Goal: Find specific page/section: Find specific page/section

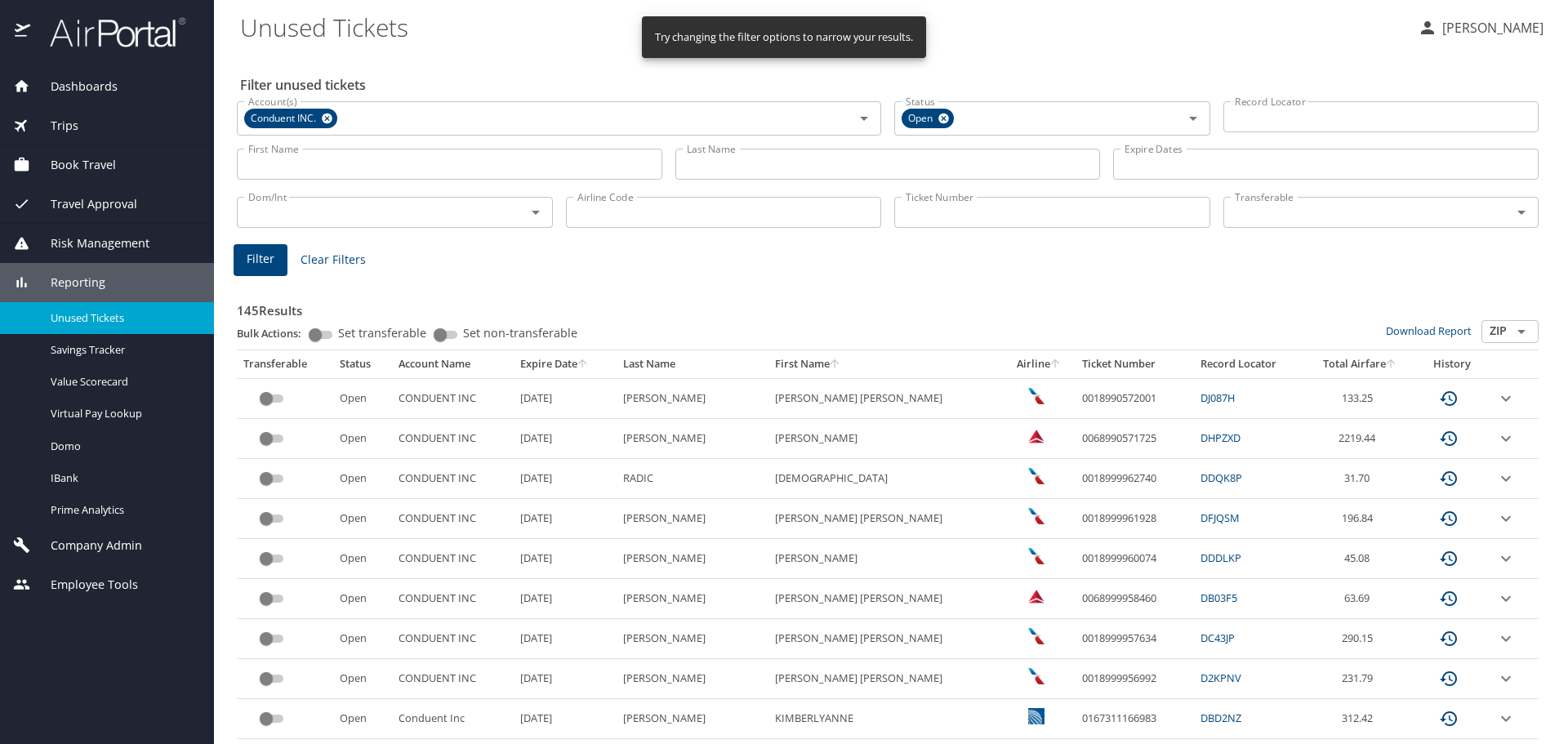
click at [740, 158] on input "Last Name" at bounding box center [888, 163] width 426 height 31
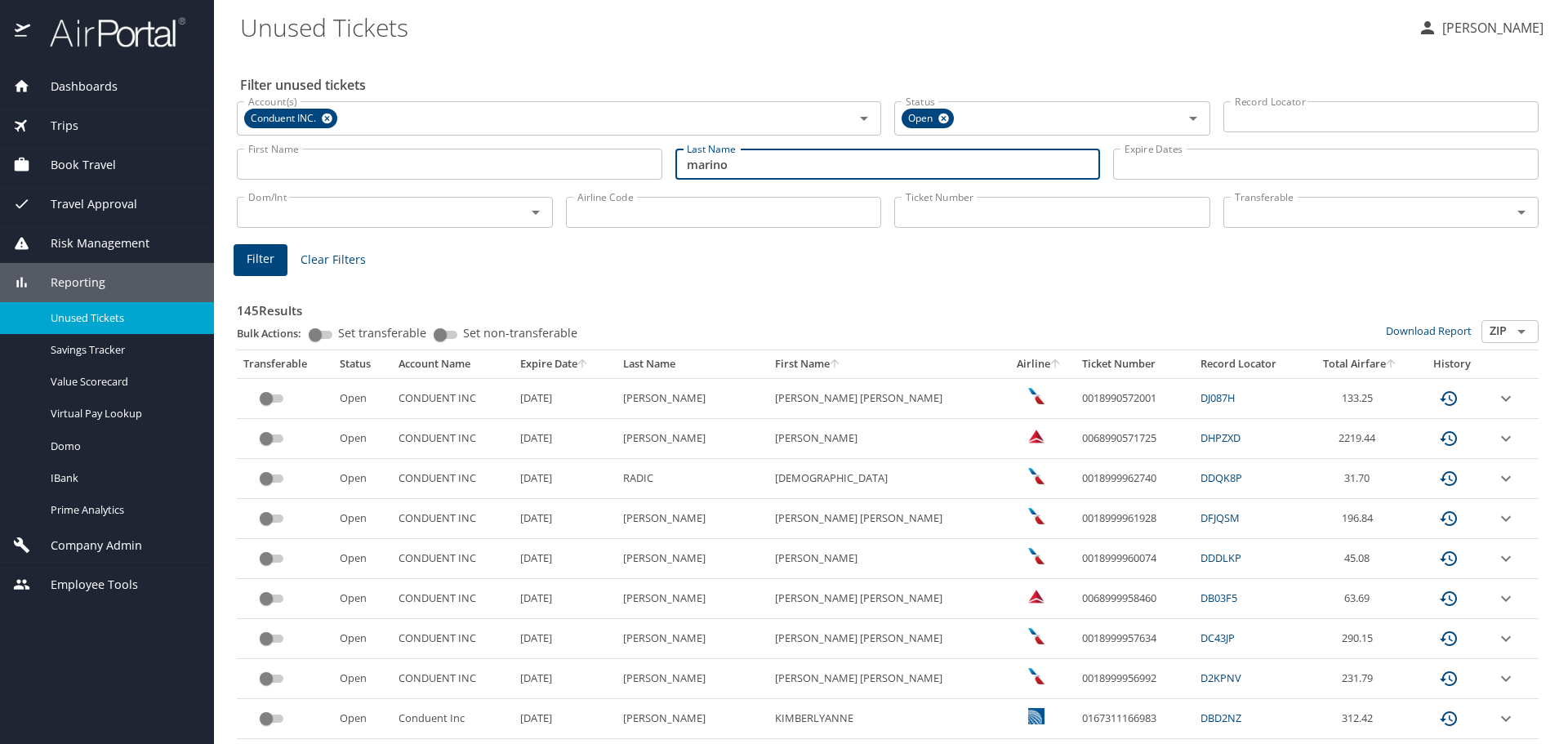
type input "marino"
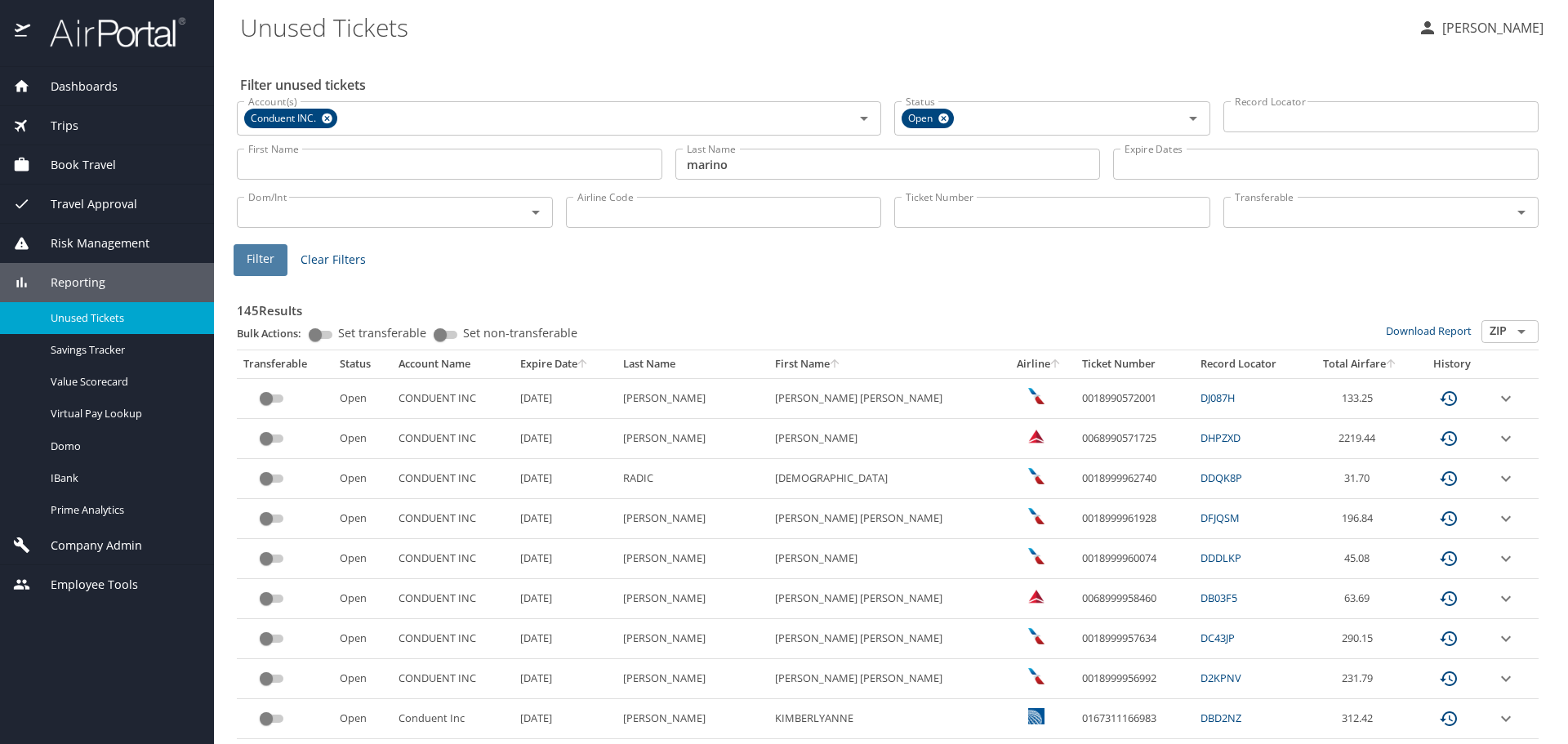
click at [235, 251] on button "Filter" at bounding box center [261, 260] width 54 height 32
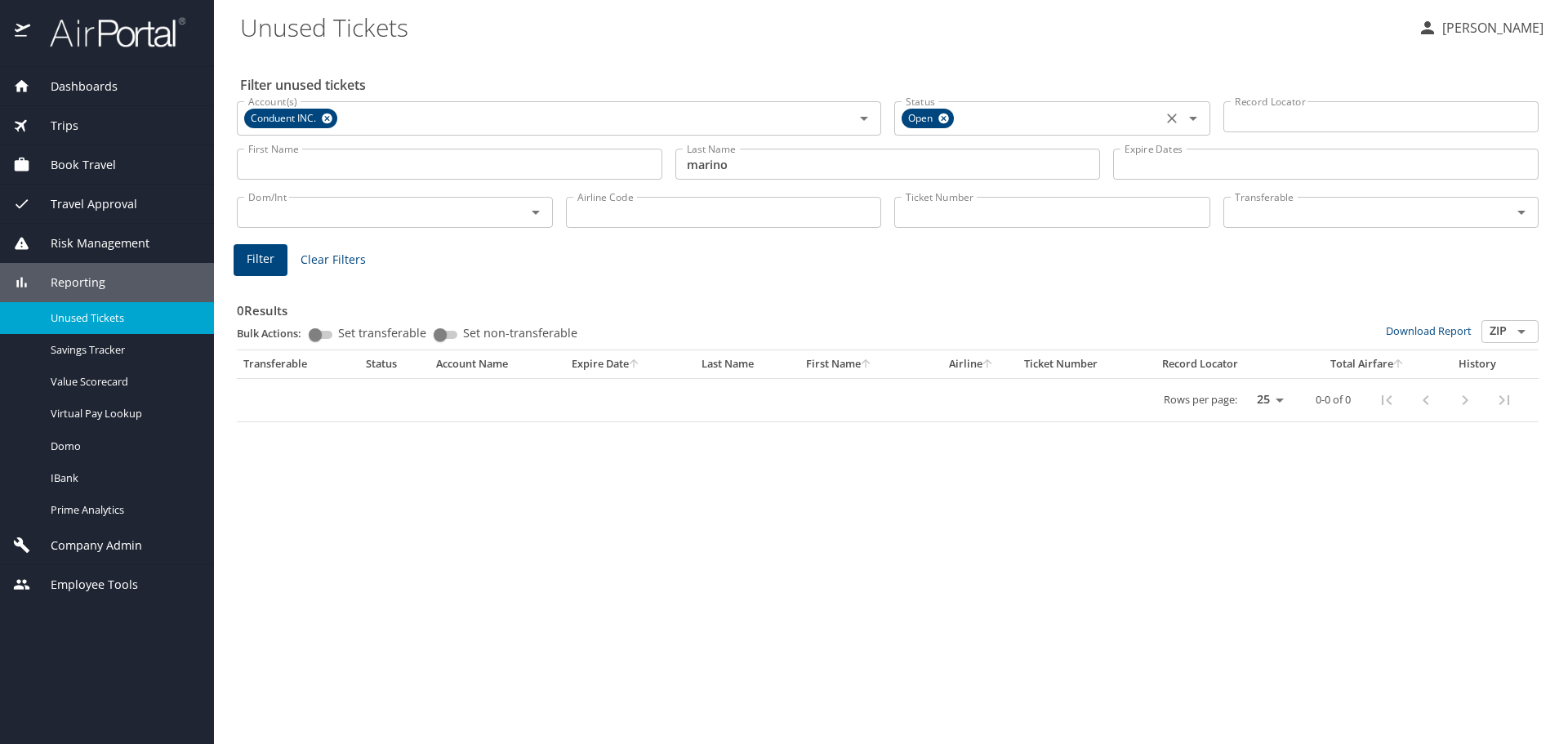
click at [947, 117] on icon at bounding box center [944, 118] width 11 height 11
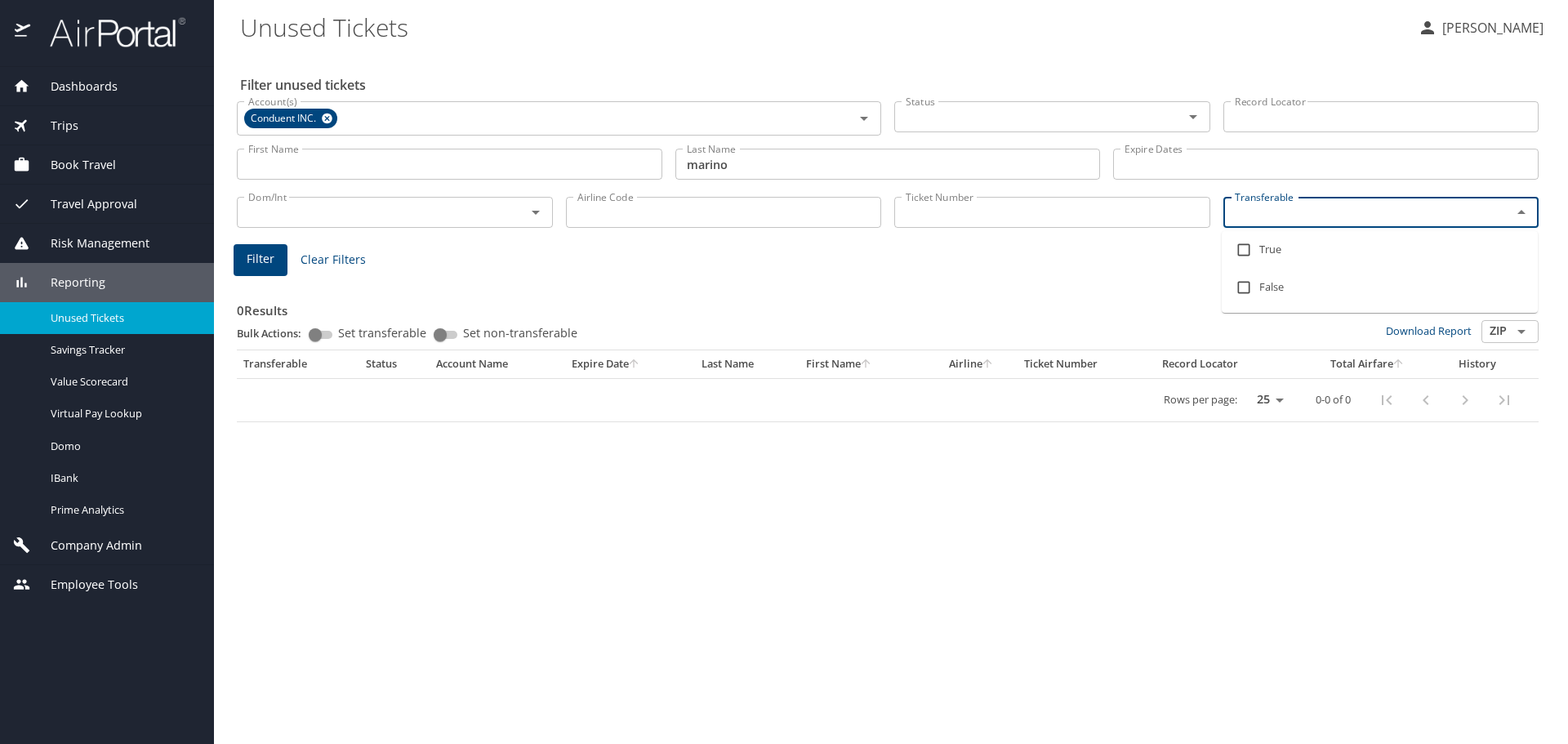
click at [1254, 214] on input "Transferable" at bounding box center [1358, 212] width 258 height 21
click at [1243, 249] on input "checkbox" at bounding box center [1244, 250] width 31 height 31
checkbox input "true"
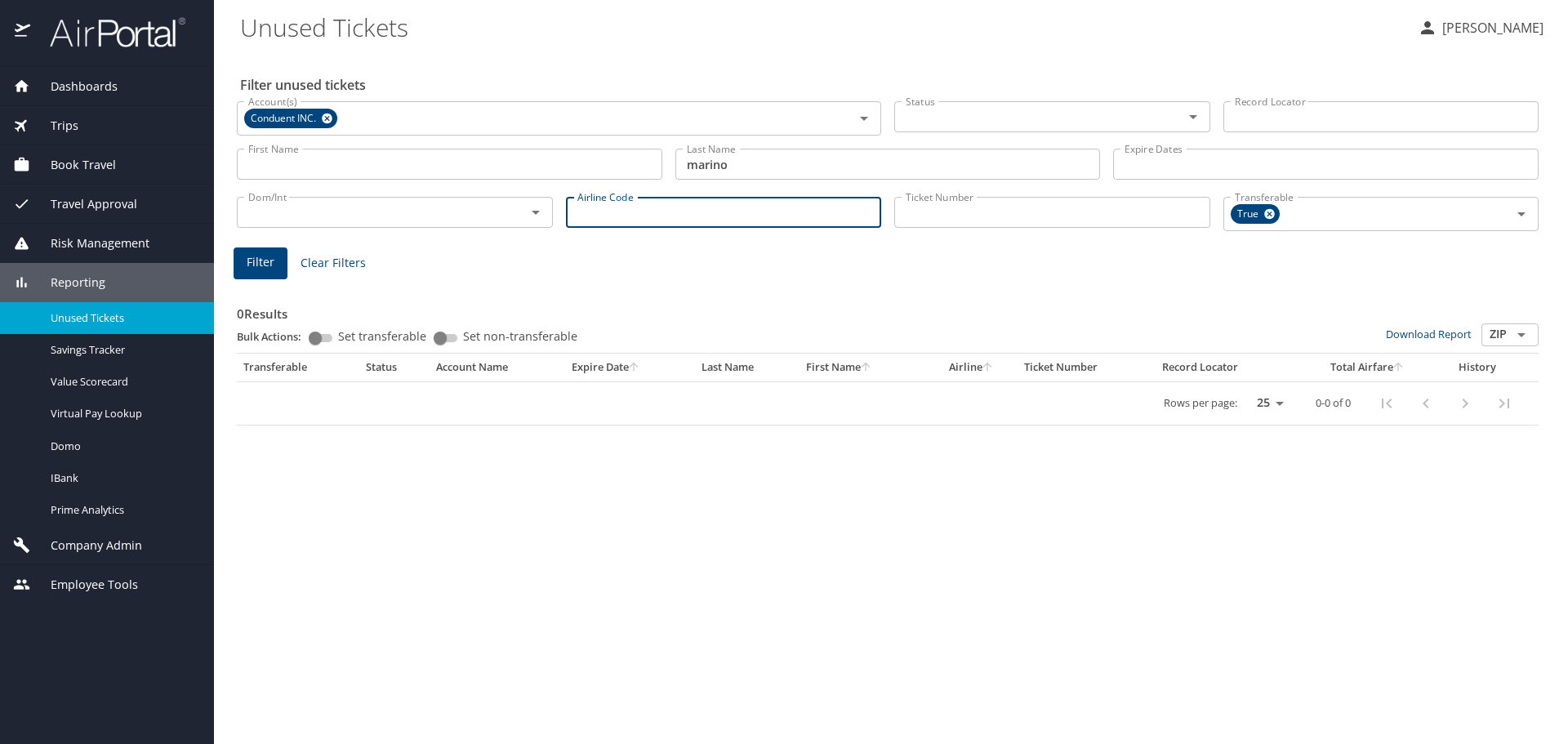
click at [629, 211] on input "Airline Code" at bounding box center [723, 212] width 316 height 31
type input "y"
type input "ua"
click at [258, 268] on span "Filter" at bounding box center [260, 262] width 28 height 20
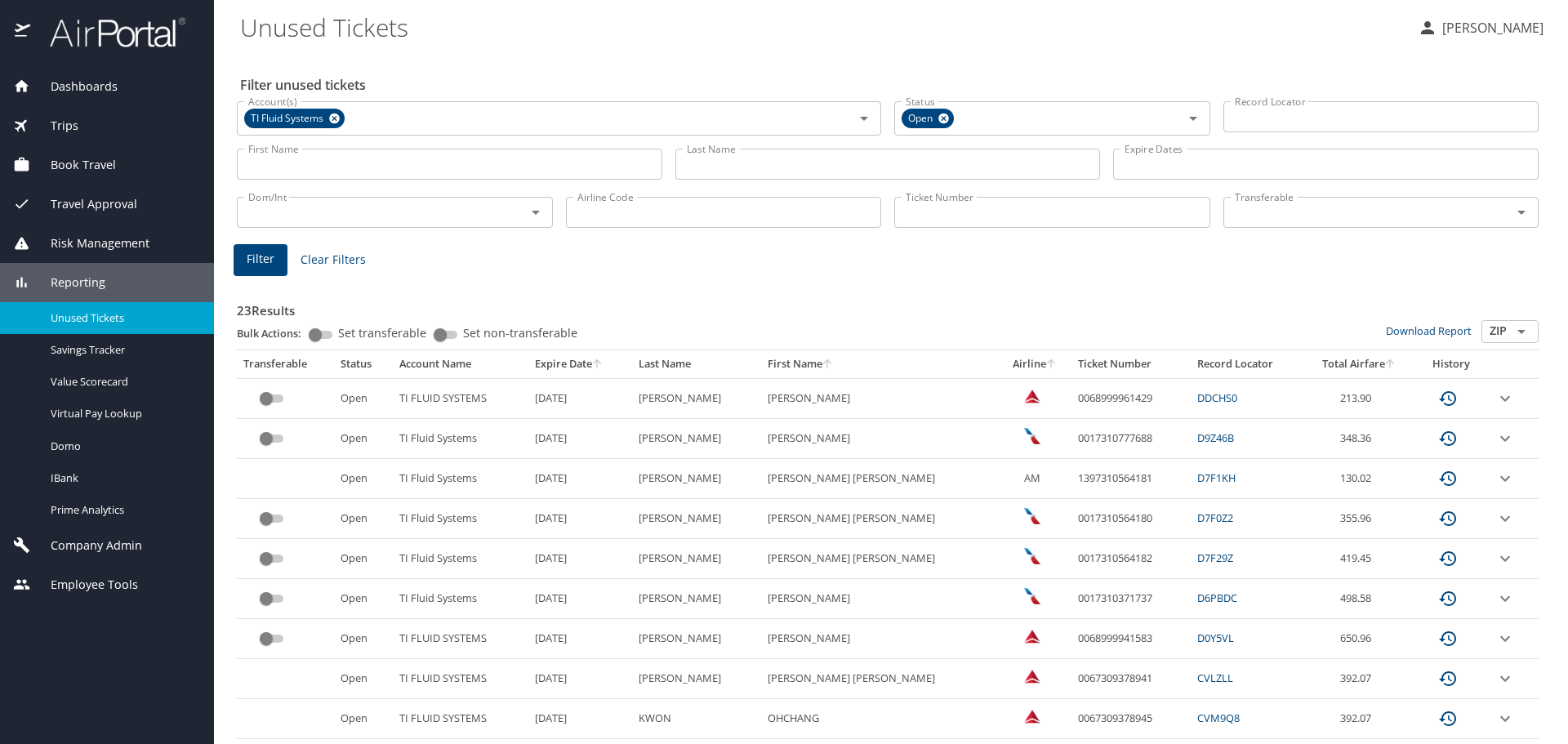
click at [83, 540] on span "Company Admin" at bounding box center [86, 545] width 112 height 18
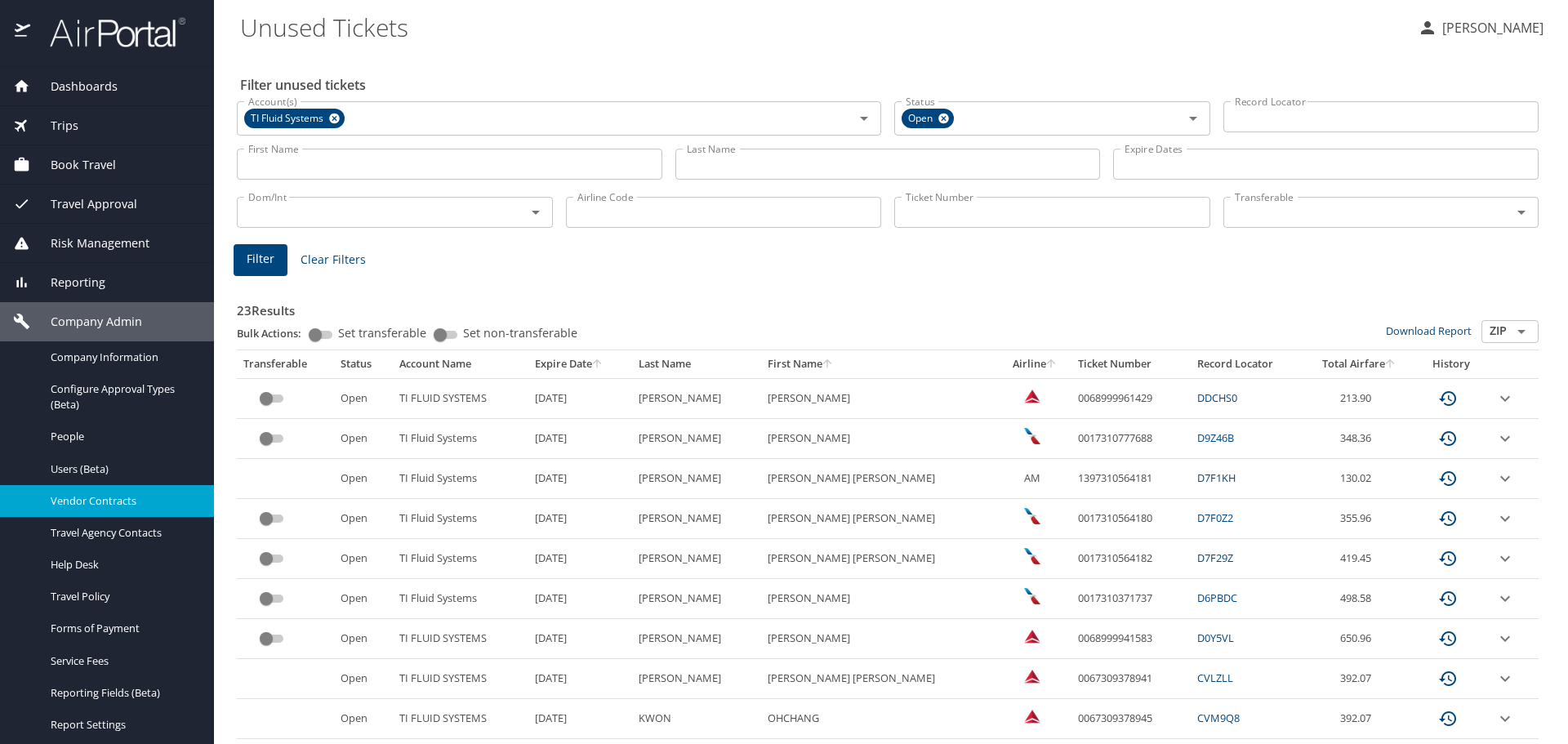
click at [85, 503] on span "Vendor Contracts" at bounding box center [122, 501] width 144 height 16
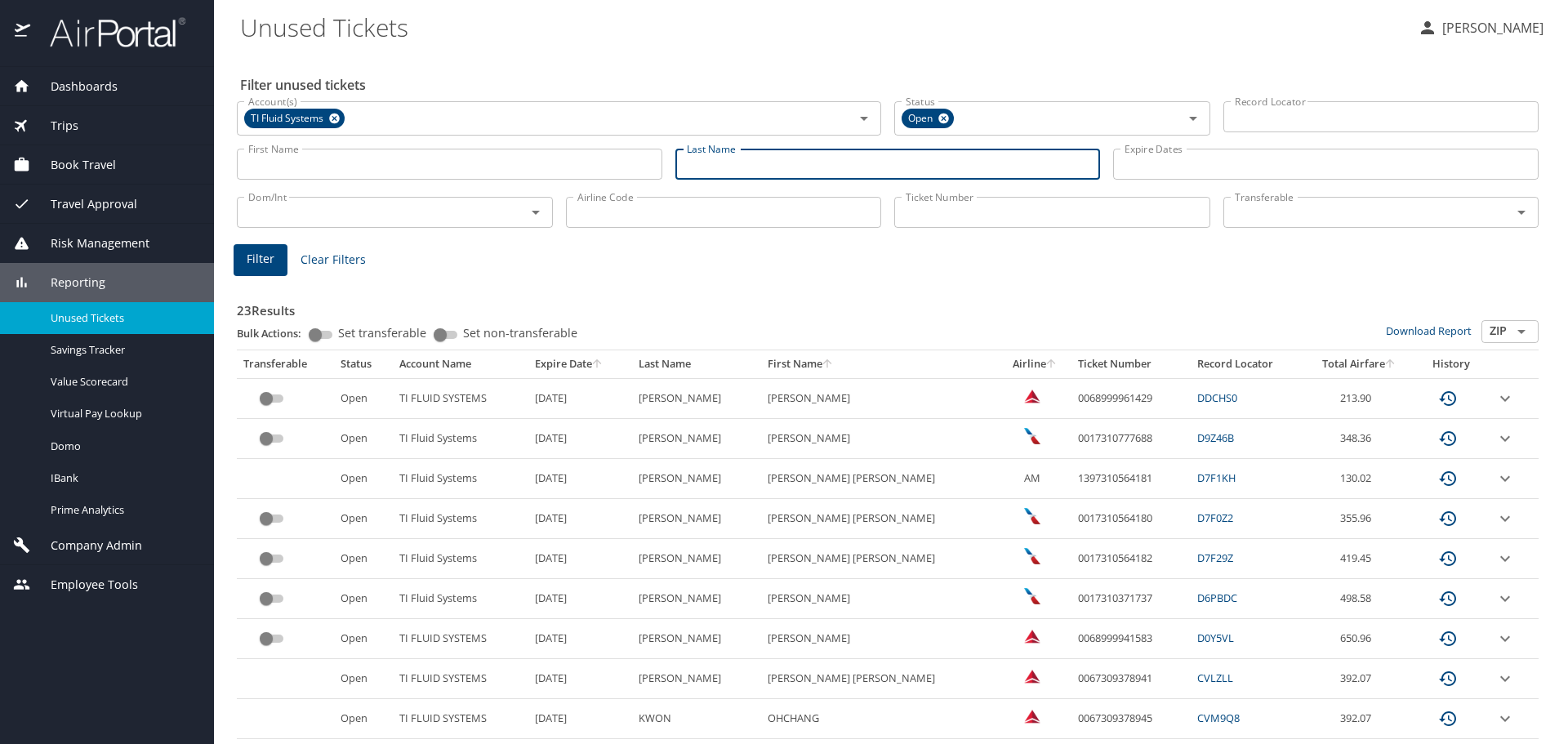
click at [717, 162] on input "Last Name" at bounding box center [888, 163] width 426 height 31
type input "acosta"
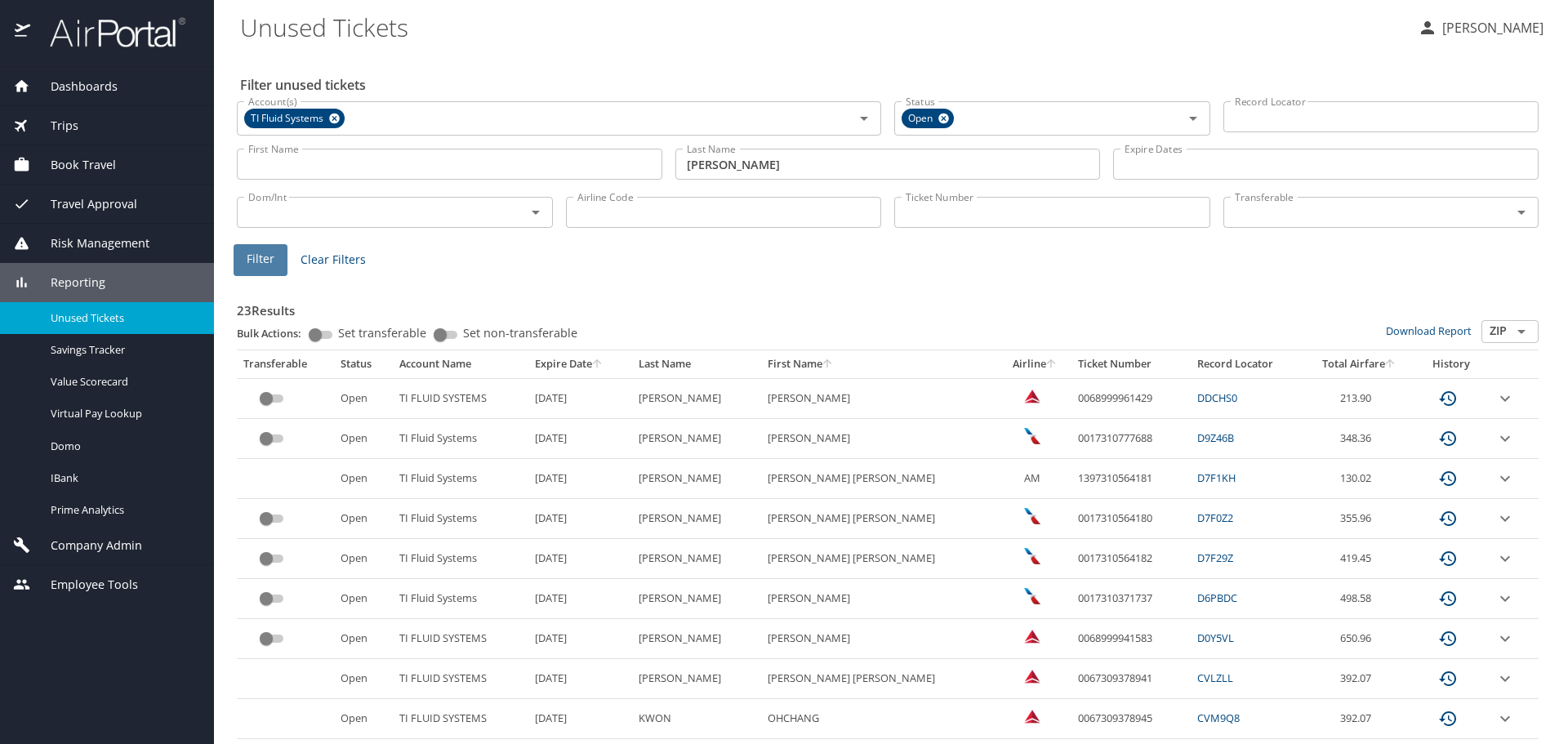
click at [251, 252] on span "Filter" at bounding box center [260, 259] width 28 height 20
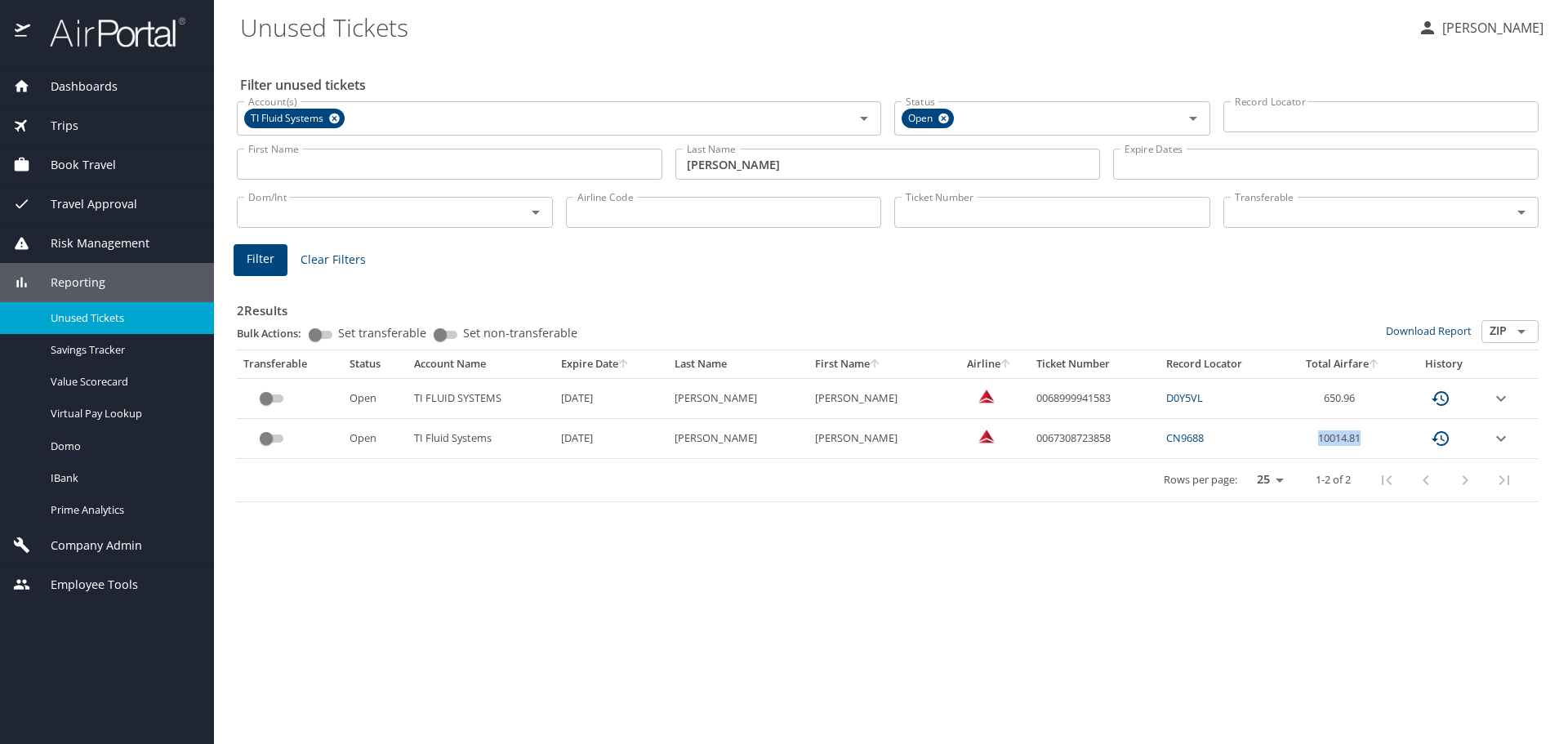
drag, startPoint x: 1366, startPoint y: 434, endPoint x: 1296, endPoint y: 442, distance: 70.5
click at [1296, 442] on td "10014.81" at bounding box center [1343, 439] width 121 height 40
copy td "10014.81"
click at [1498, 440] on icon "expand row" at bounding box center [1501, 437] width 10 height 6
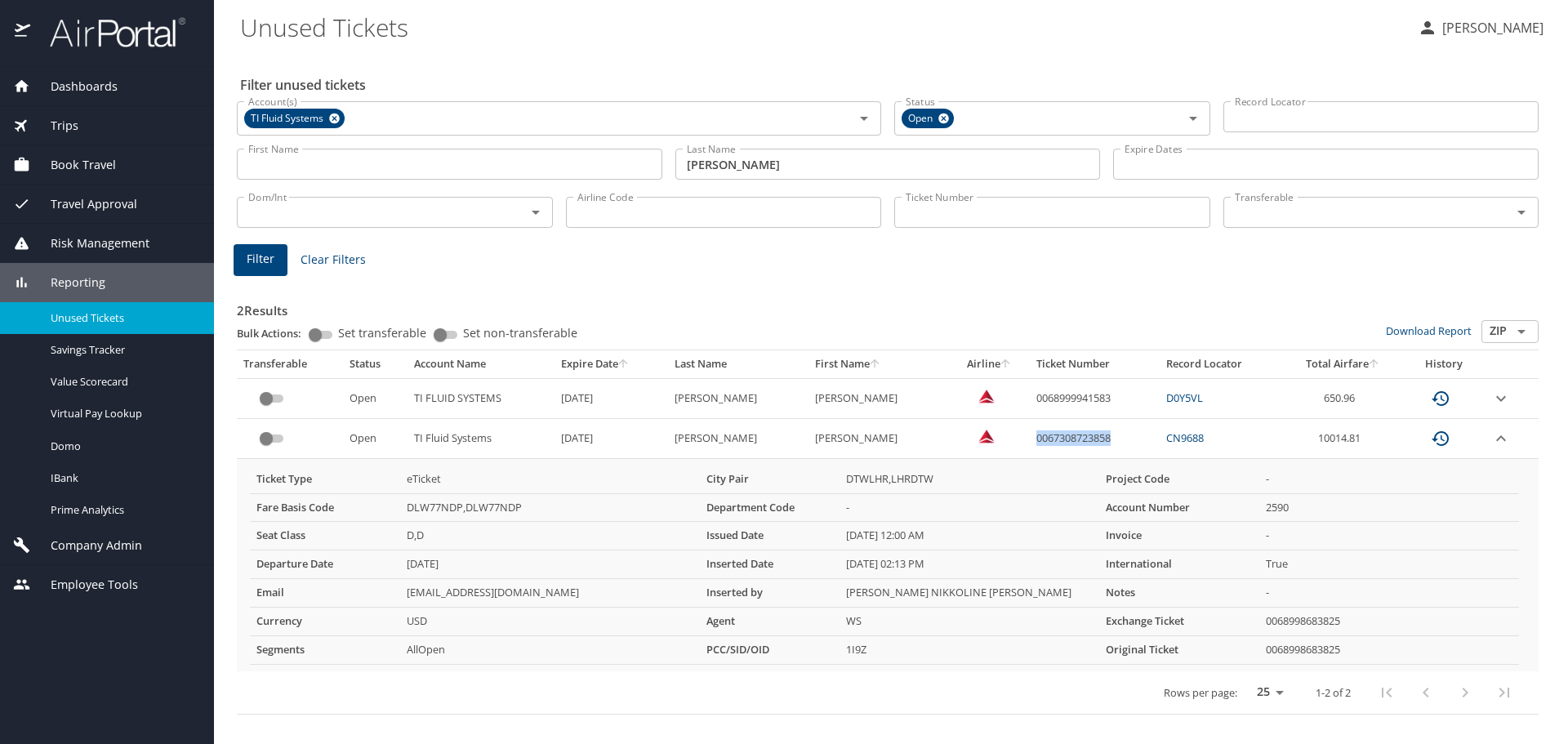
drag, startPoint x: 1110, startPoint y: 437, endPoint x: 1020, endPoint y: 443, distance: 90.2
click at [1030, 443] on td "0067308723858" at bounding box center [1094, 439] width 130 height 40
copy td "067308723858"
click at [1132, 446] on td "0067308723858" at bounding box center [1094, 439] width 130 height 40
click at [1100, 435] on td "0067308723858" at bounding box center [1094, 439] width 130 height 40
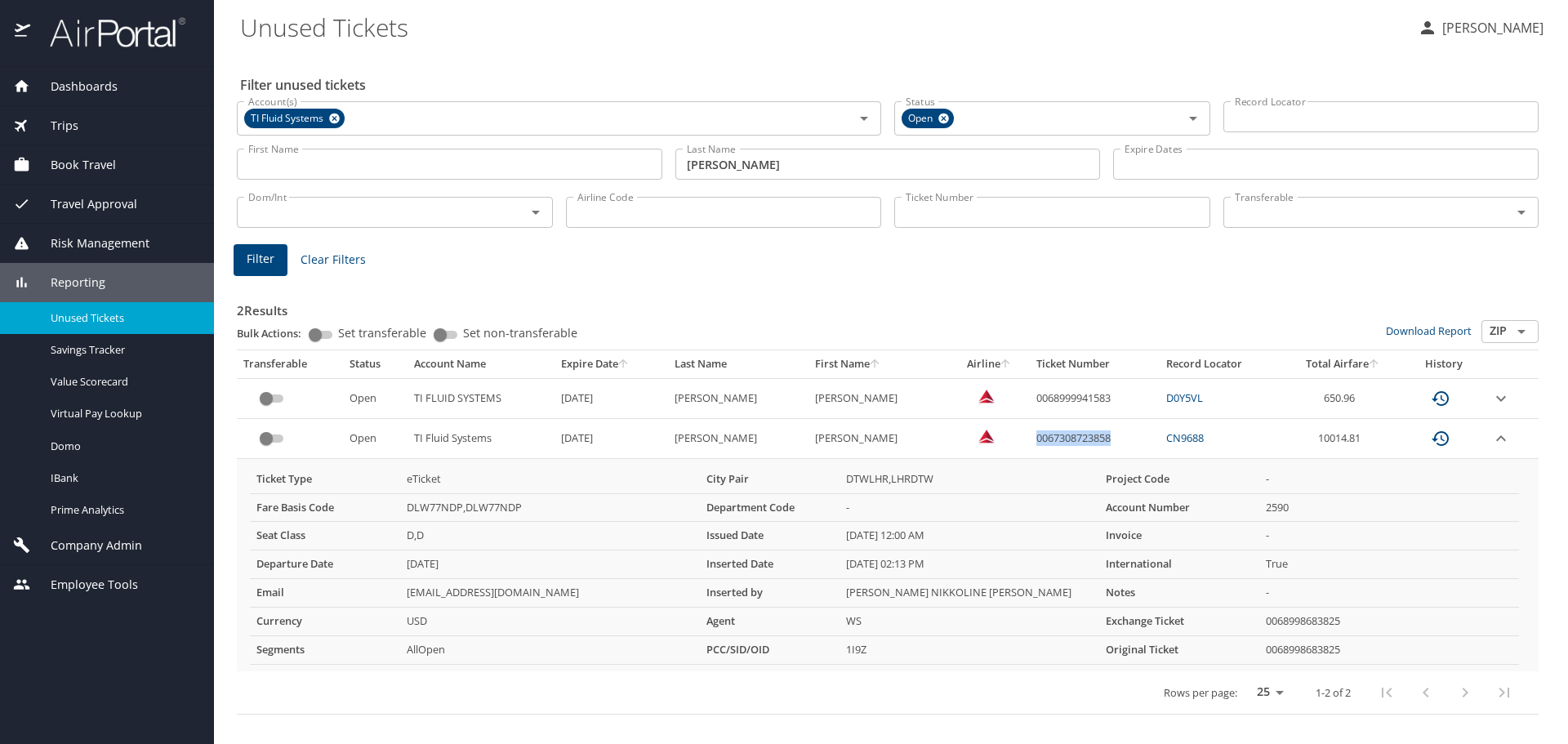
drag, startPoint x: 1094, startPoint y: 438, endPoint x: 1009, endPoint y: 444, distance: 85.2
click at [1030, 444] on td "0067308723858" at bounding box center [1094, 439] width 130 height 40
copy td "0067308723858"
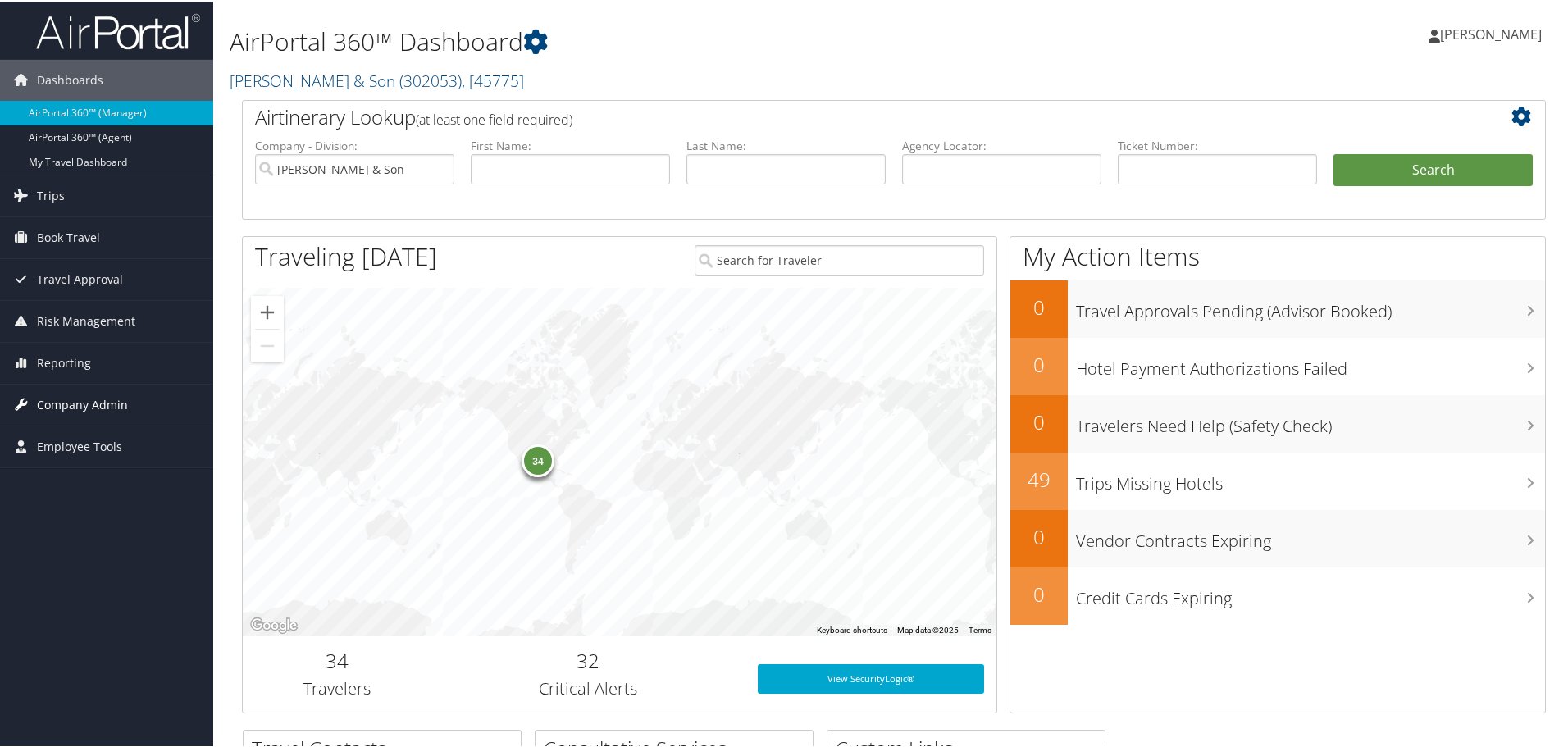
click at [64, 400] on span "Company Admin" at bounding box center [82, 403] width 91 height 41
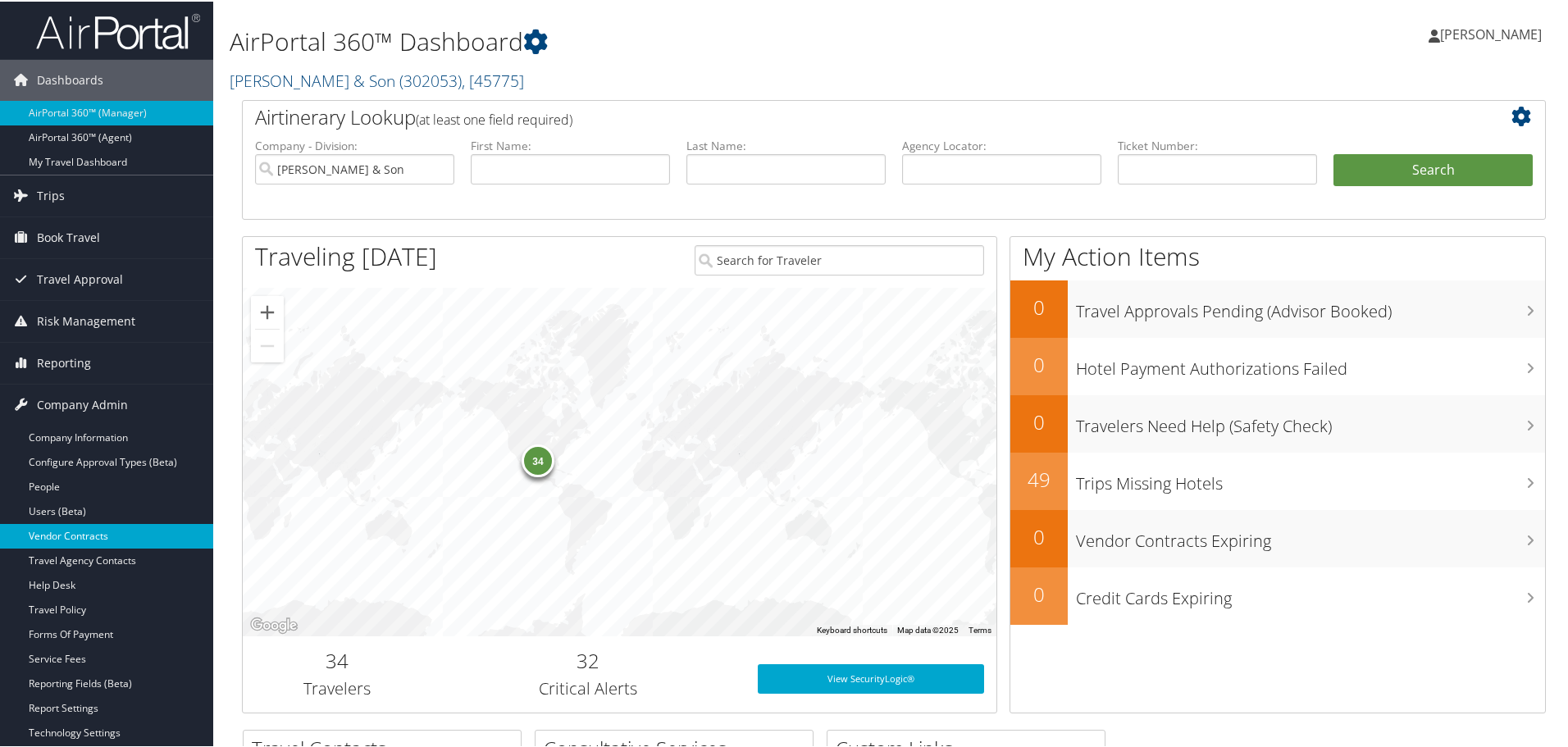
click at [65, 530] on link "Vendor Contracts" at bounding box center [106, 534] width 213 height 24
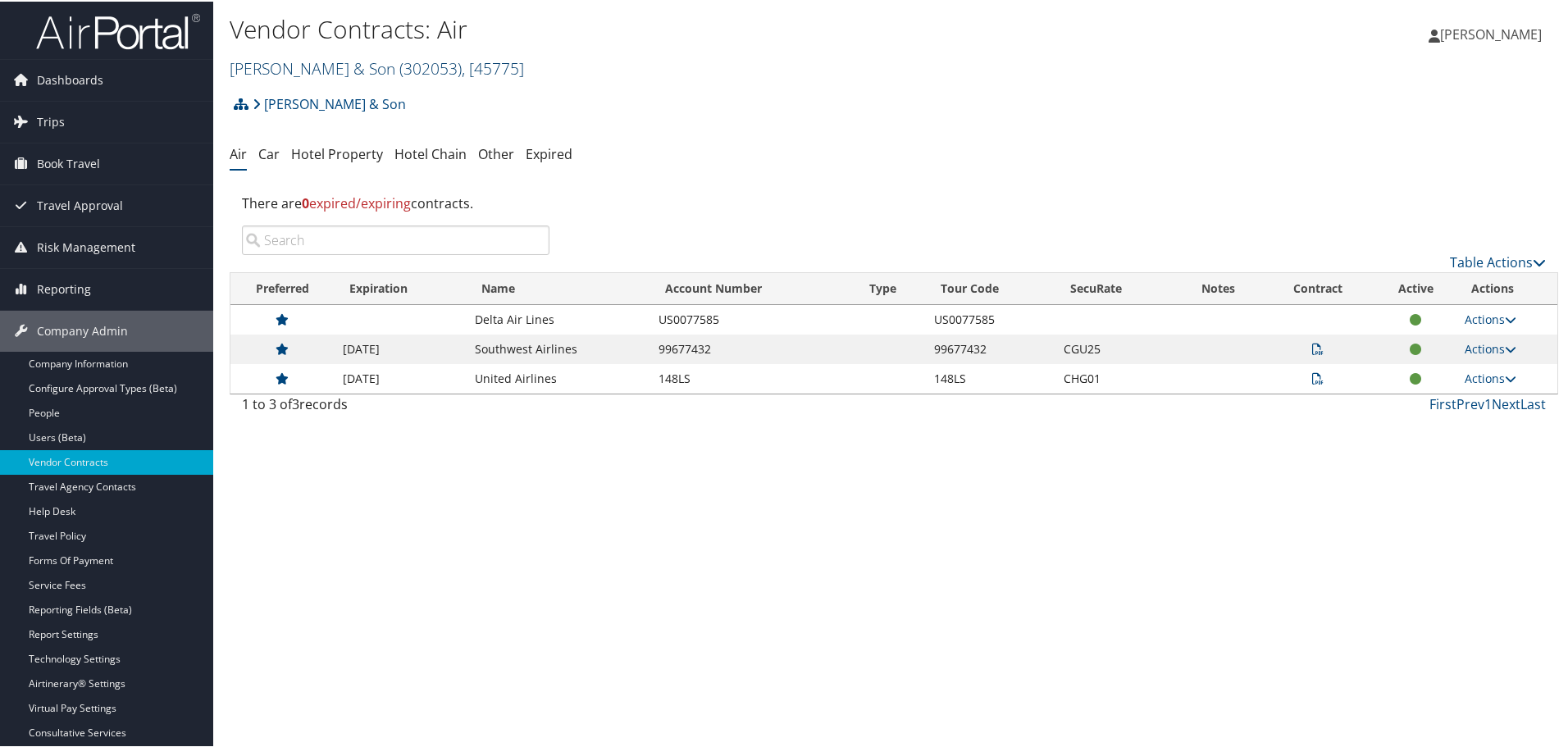
click at [479, 65] on span ", [ 45775 ]" at bounding box center [493, 66] width 62 height 22
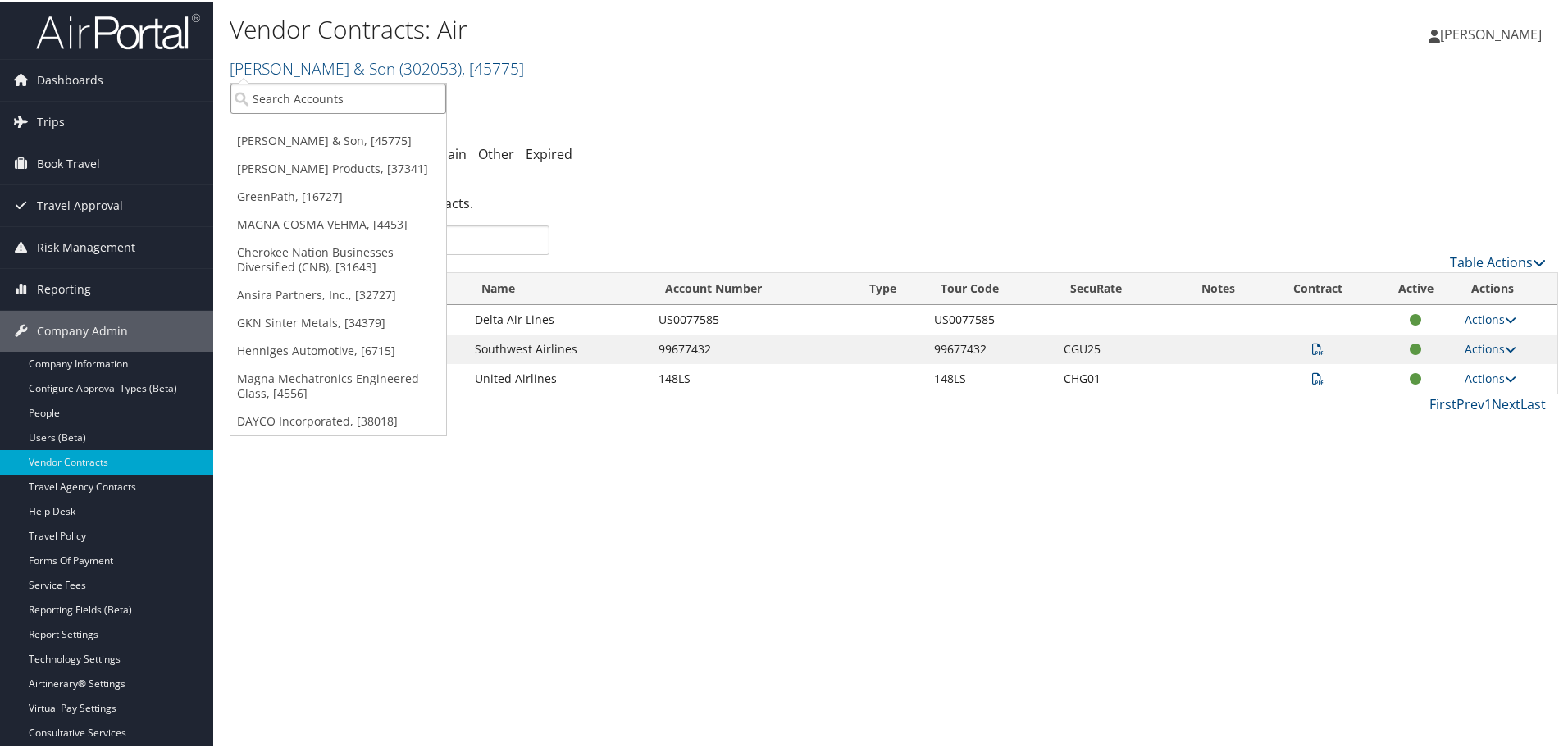
click at [325, 91] on input "search" at bounding box center [338, 97] width 215 height 30
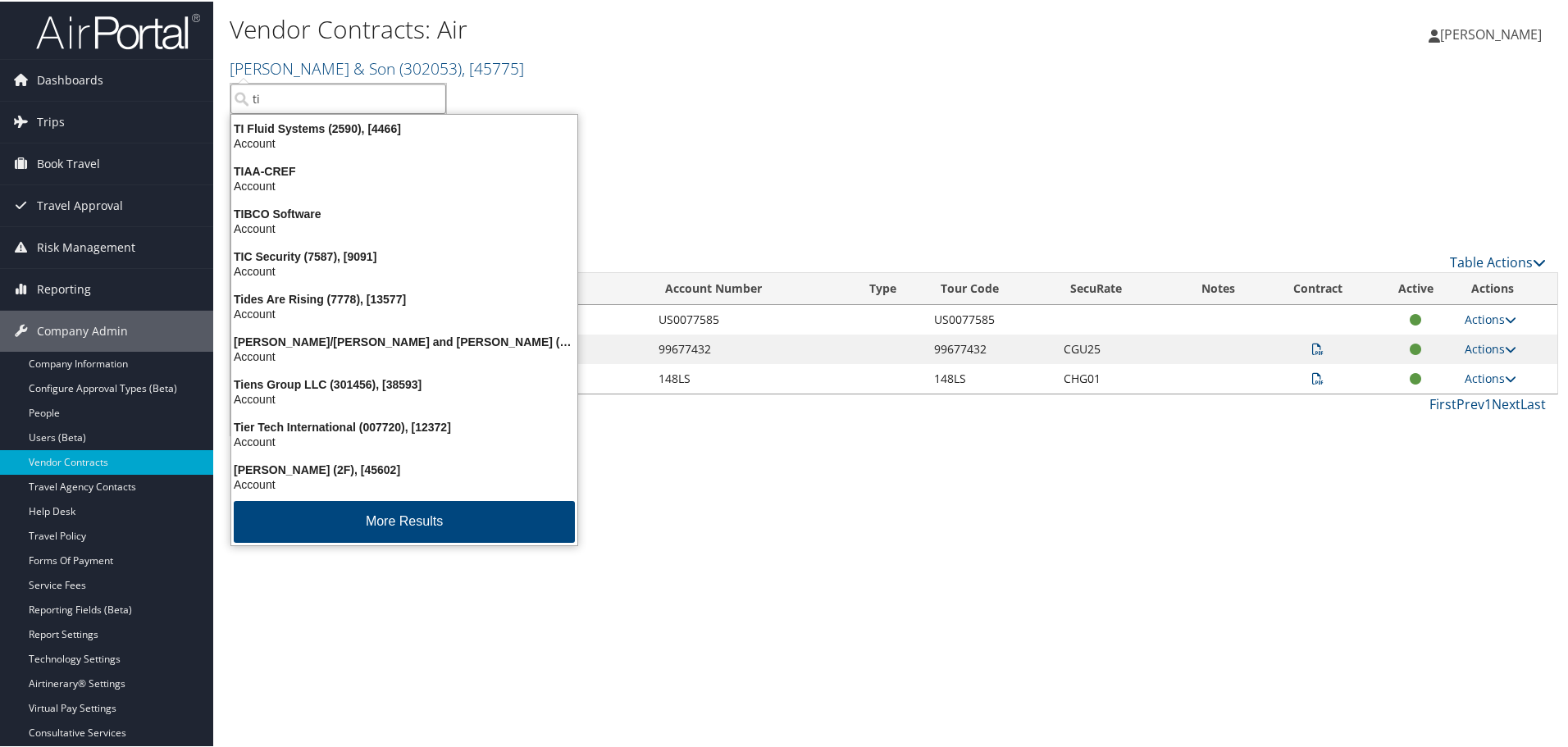
type input "ti f"
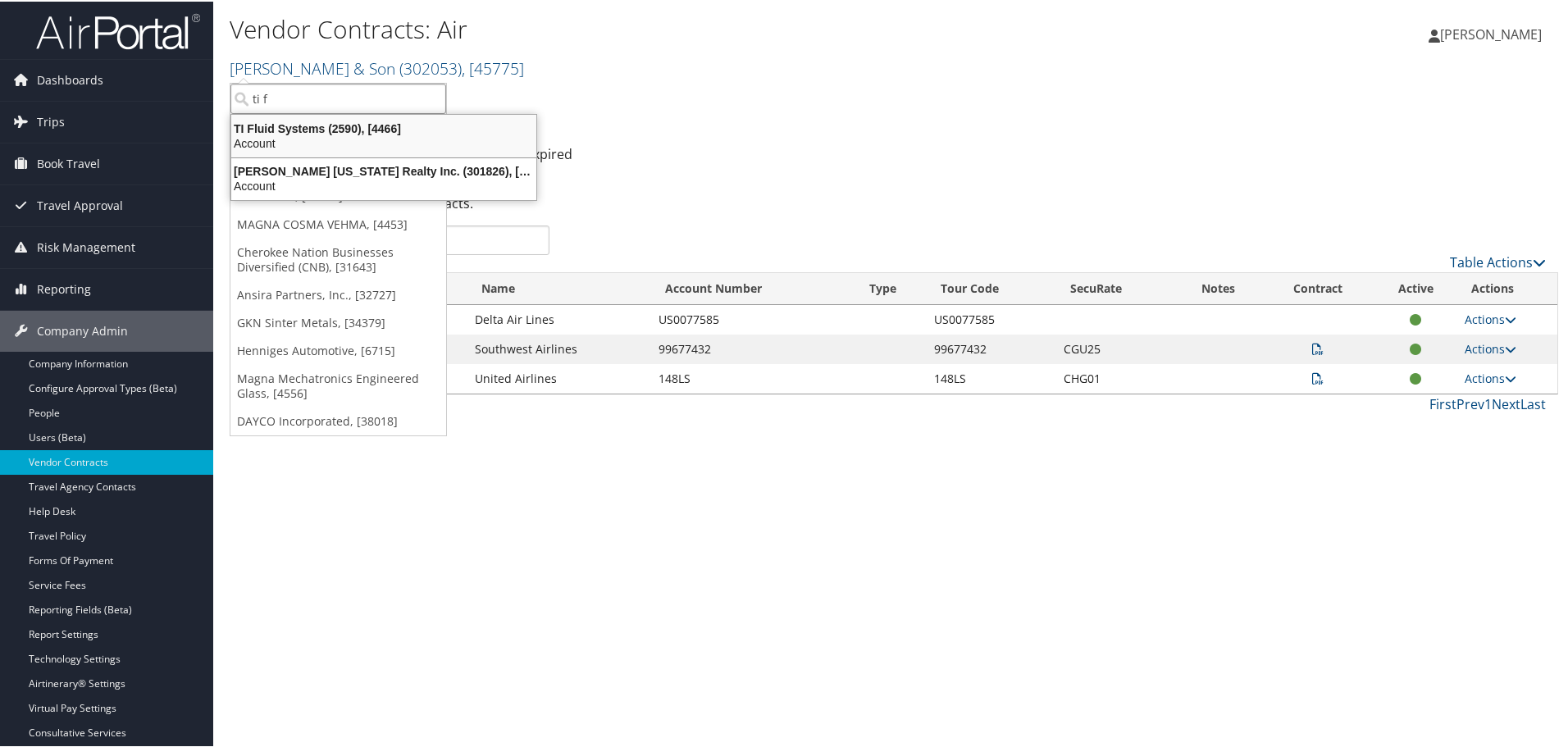
click at [318, 113] on ul "TI Fluid Systems (2590), [4466] Account Valenti Florida Realty Inc. (301826), […" at bounding box center [384, 156] width 306 height 87
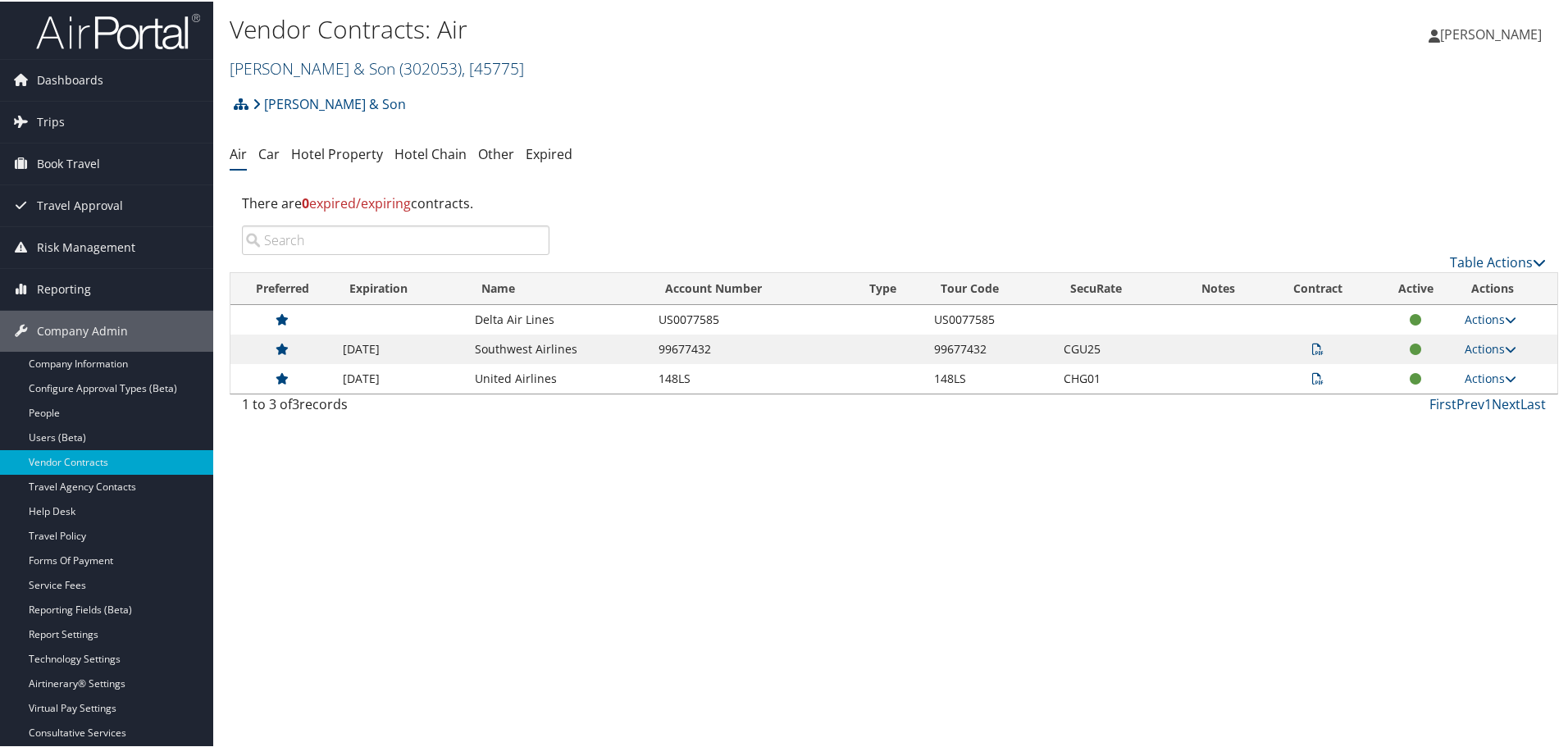
click at [328, 68] on link "CH Guenther & Son ( 302053 ) , [ 45775 ]" at bounding box center [377, 66] width 295 height 22
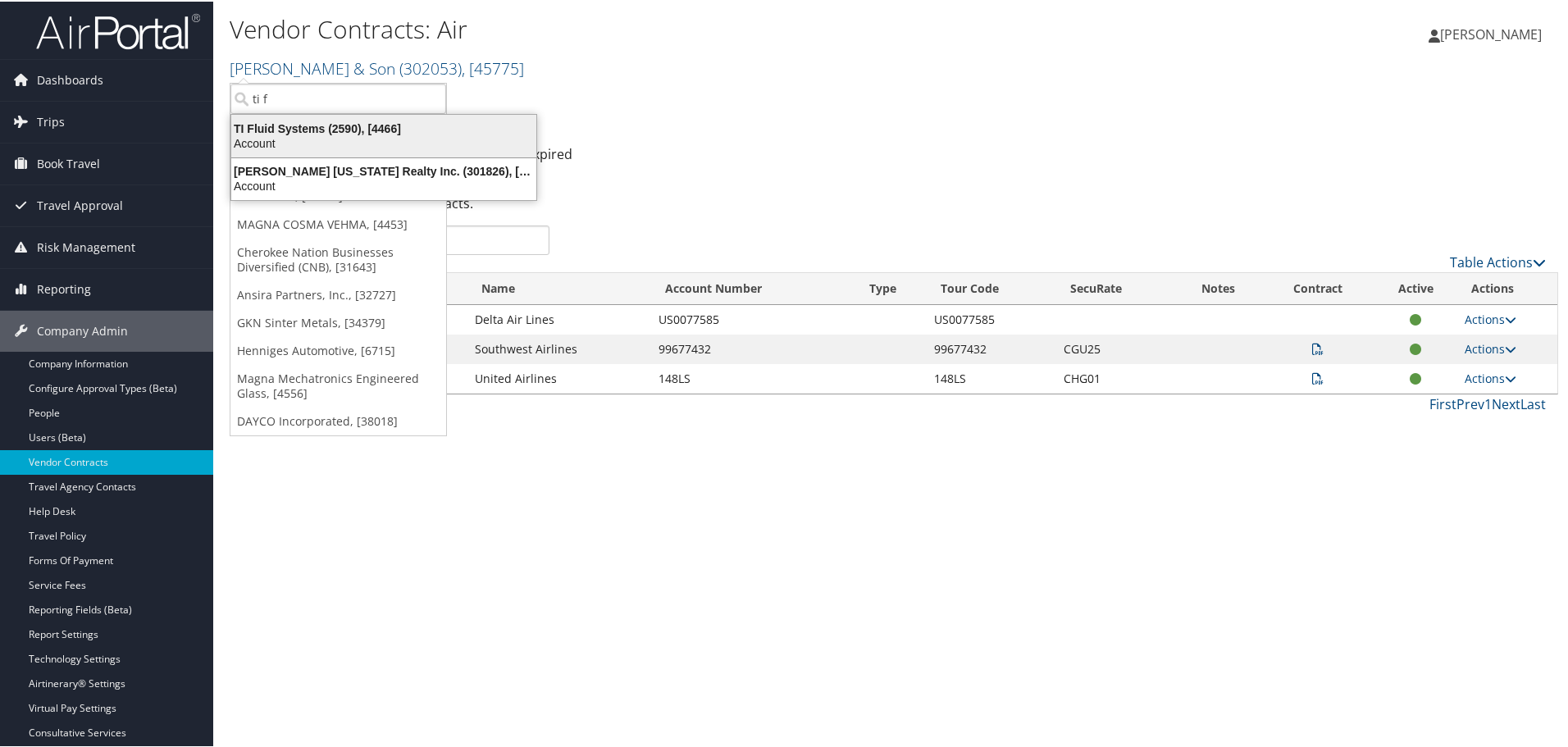
click at [297, 130] on div "TI Fluid Systems (2590), [4466]" at bounding box center [384, 127] width 325 height 15
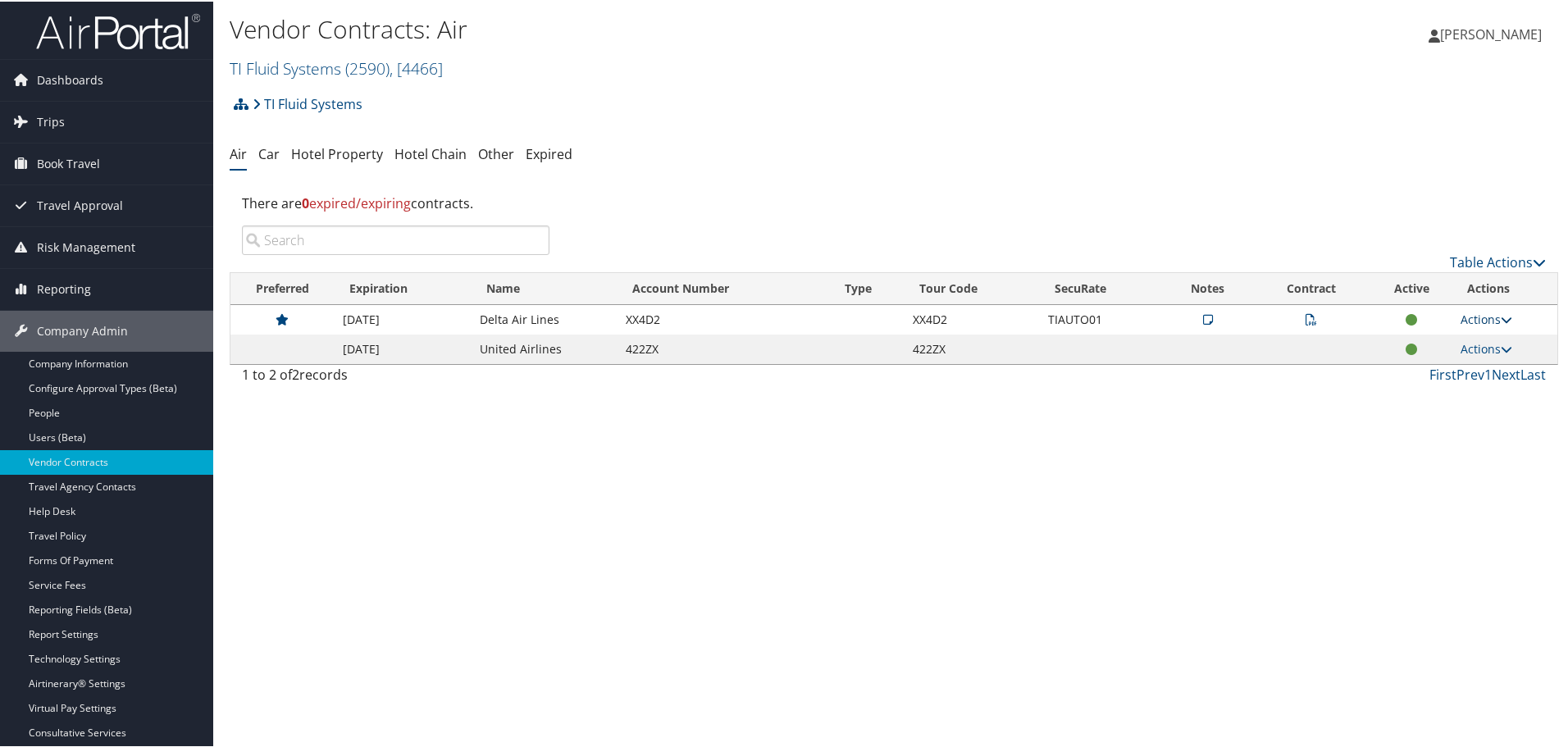
click at [1506, 316] on icon at bounding box center [1507, 318] width 12 height 12
click at [1204, 320] on icon at bounding box center [1209, 318] width 10 height 12
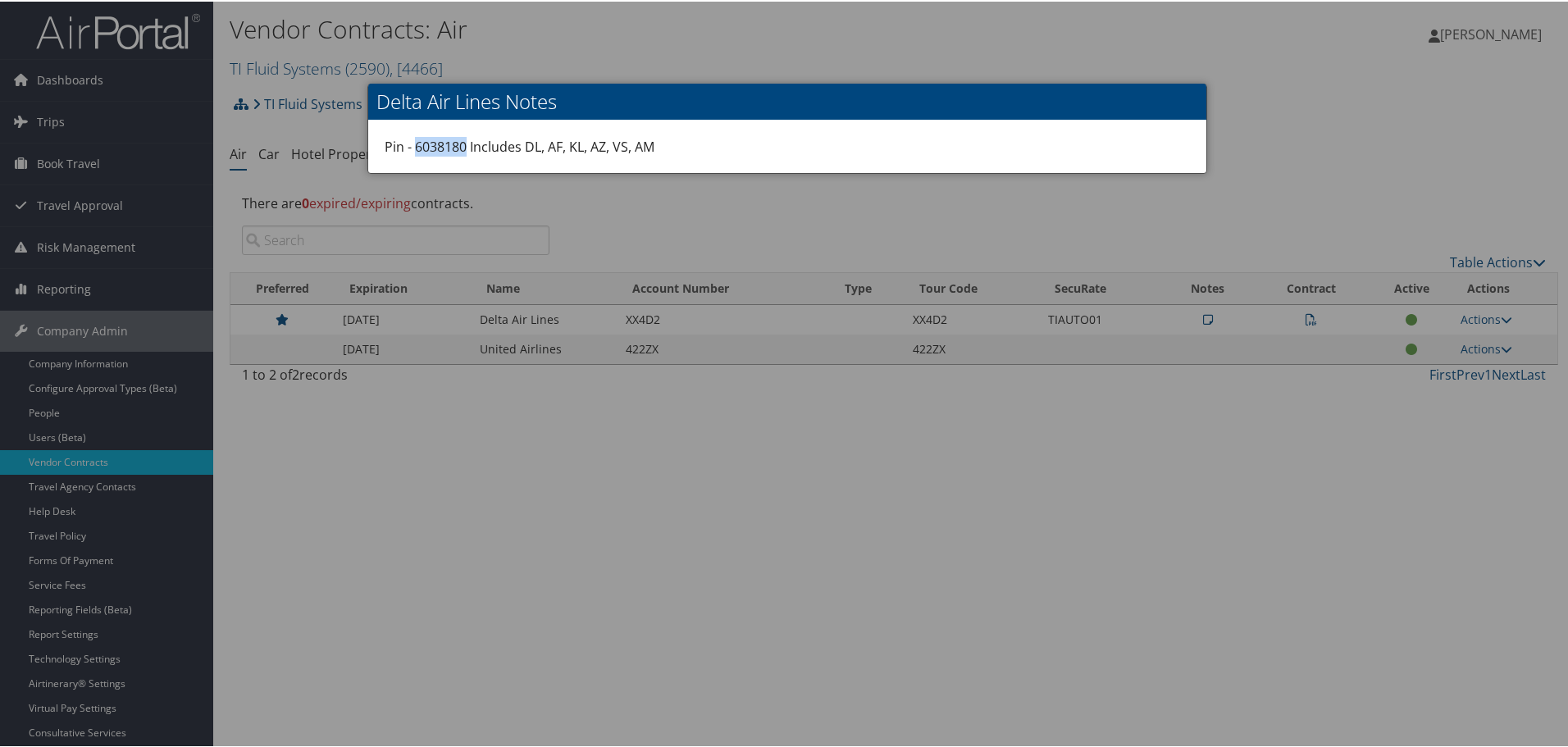
drag, startPoint x: 465, startPoint y: 146, endPoint x: 413, endPoint y: 141, distance: 52.2
click at [413, 141] on div "Pin - 6038180 Includes DL, AF, KL, AZ, VS, AM" at bounding box center [788, 145] width 838 height 52
copy div "6038180"
click at [1533, 262] on div at bounding box center [787, 374] width 1575 height 747
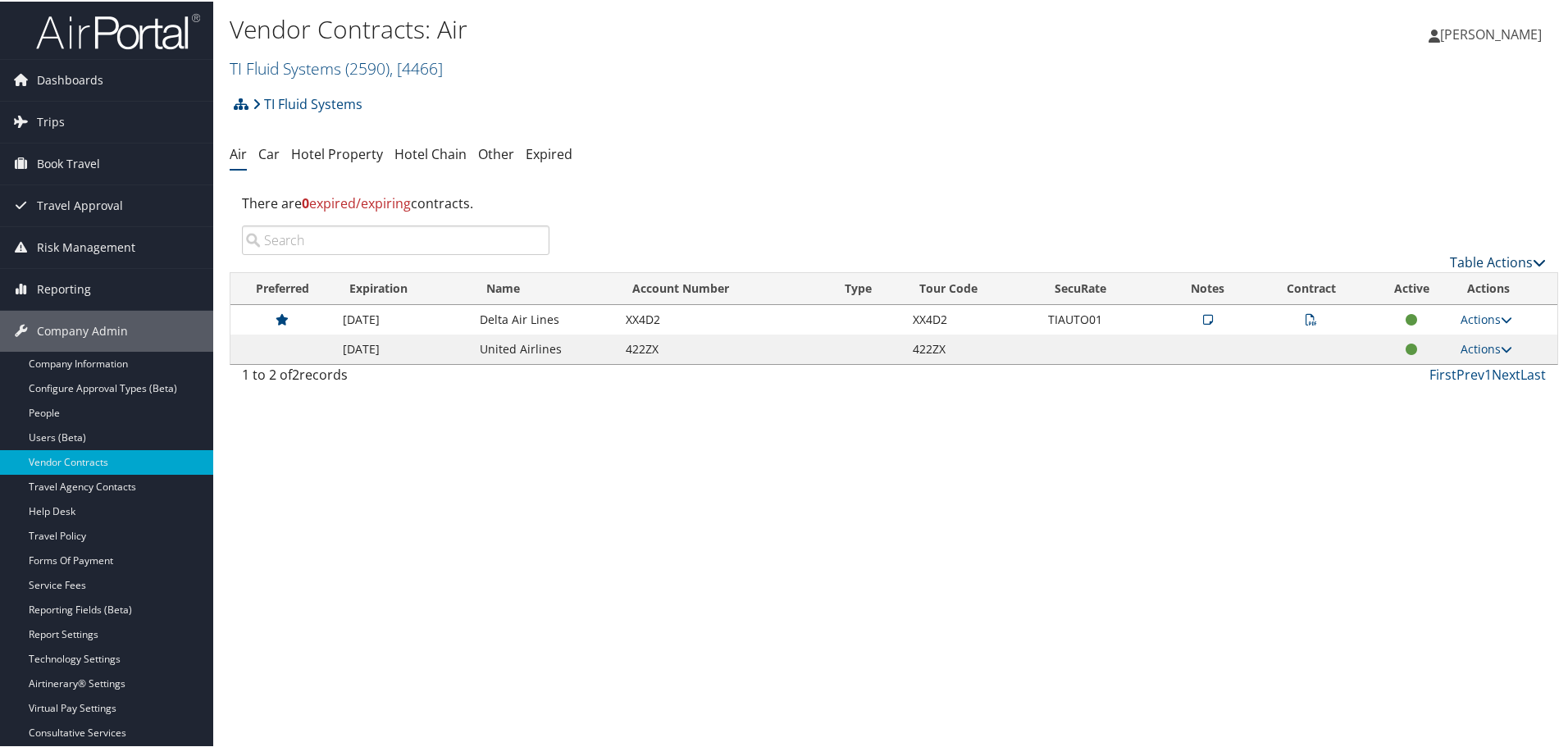
click at [1533, 262] on icon at bounding box center [1539, 261] width 13 height 13
click at [1415, 209] on div at bounding box center [787, 374] width 1575 height 747
click at [1501, 315] on icon at bounding box center [1507, 318] width 12 height 12
drag, startPoint x: 1013, startPoint y: 485, endPoint x: 696, endPoint y: 145, distance: 464.9
click at [1008, 476] on div "Vendor Contracts: Air TI Fluid Systems ( 2590 ) , [ 4466 ] TI Fluid Systems CH …" at bounding box center [894, 374] width 1362 height 747
